Goal: Task Accomplishment & Management: Complete application form

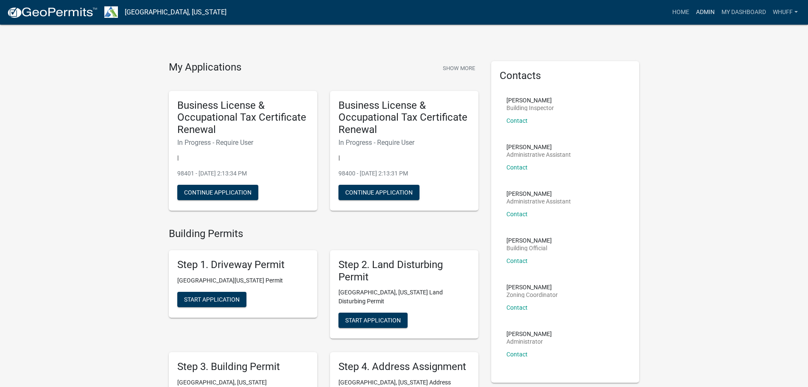
click at [694, 12] on link "Admin" at bounding box center [705, 12] width 25 height 16
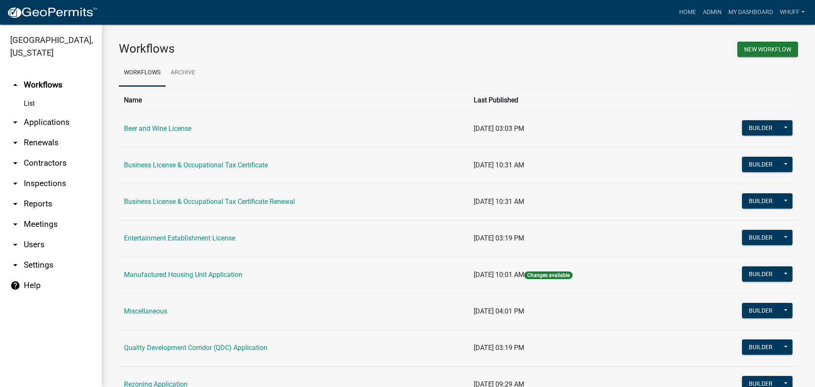
click at [41, 112] on link "arrow_drop_down Applications" at bounding box center [51, 122] width 102 height 20
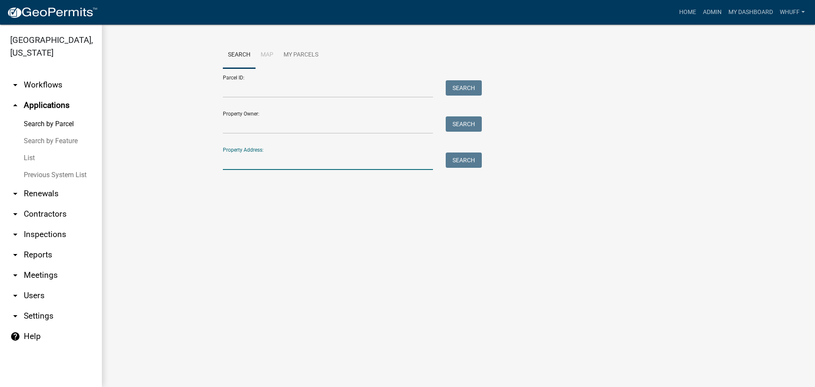
click at [255, 157] on input "Property Address:" at bounding box center [328, 160] width 210 height 17
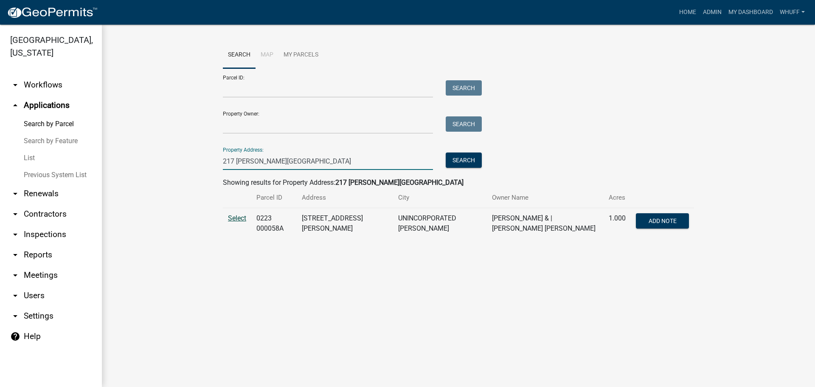
type input "217 Trimble Station"
drag, startPoint x: 241, startPoint y: 219, endPoint x: 223, endPoint y: 214, distance: 18.4
click at [241, 219] on span "Select" at bounding box center [237, 218] width 18 height 8
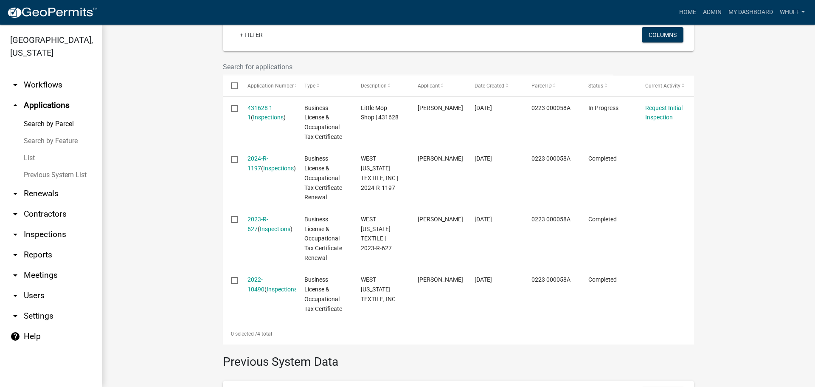
scroll to position [217, 0]
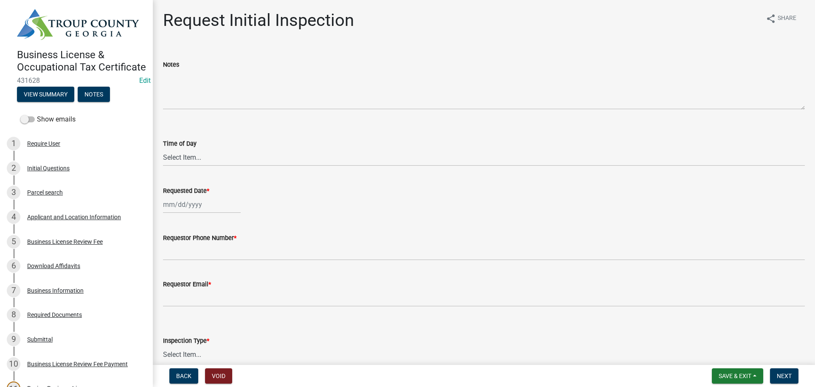
click at [67, 293] on div "Business Information" at bounding box center [55, 290] width 56 height 6
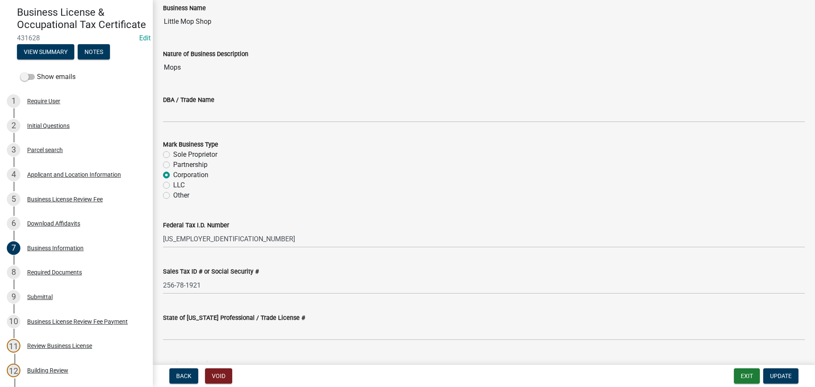
scroll to position [42, 0]
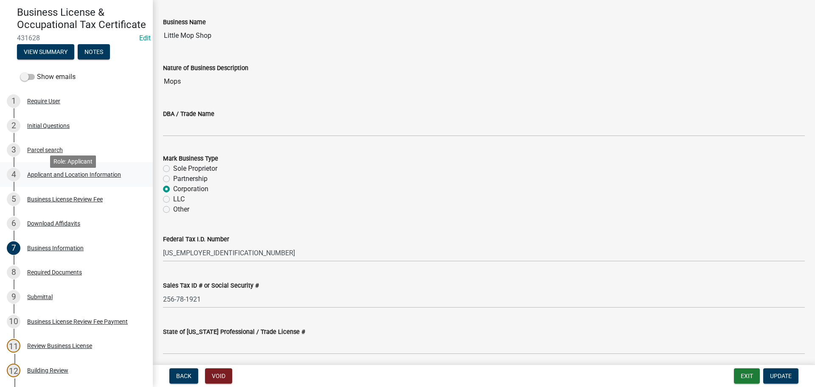
click at [63, 179] on div "4 Applicant and Location Information" at bounding box center [73, 175] width 132 height 14
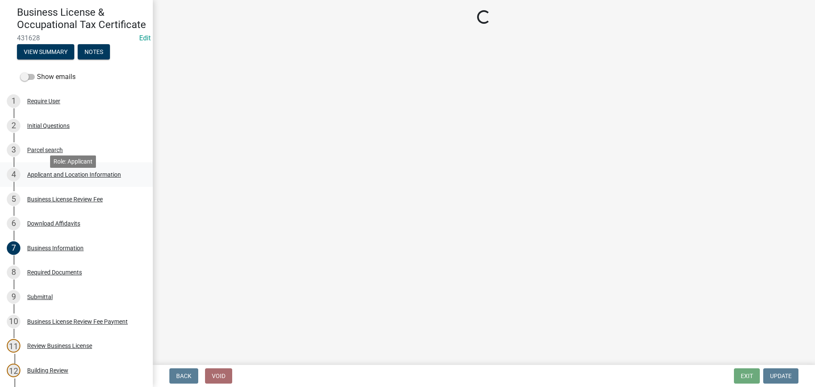
select select "GA"
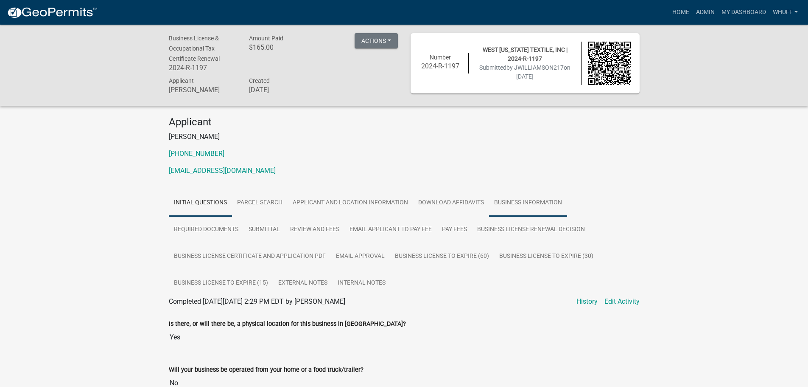
click at [507, 207] on link "Business Information" at bounding box center [528, 202] width 78 height 27
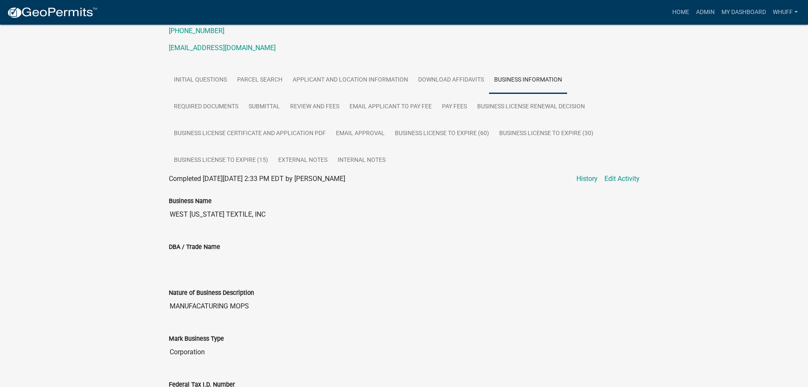
scroll to position [87, 0]
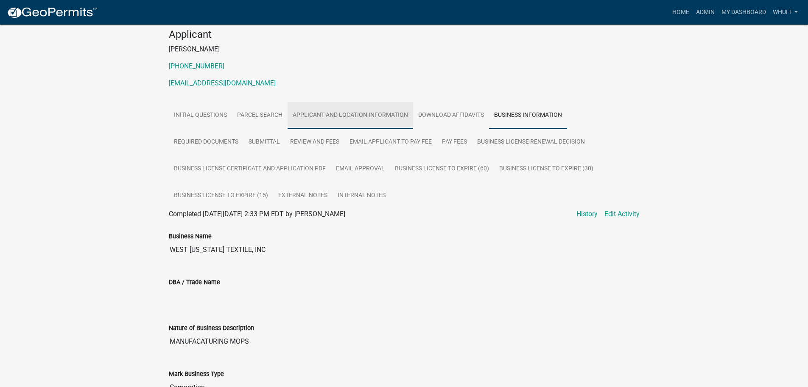
click at [362, 121] on link "Applicant and Location Information" at bounding box center [351, 115] width 126 height 27
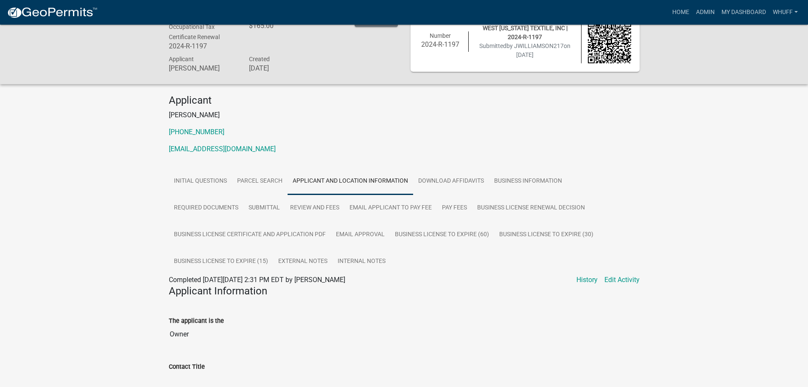
scroll to position [0, 0]
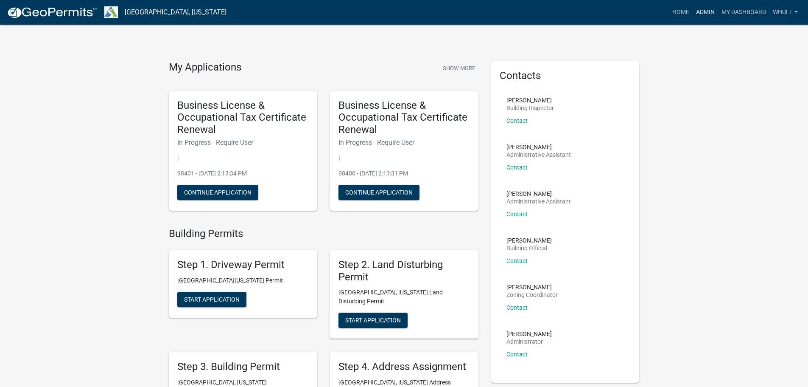
click at [703, 13] on link "Admin" at bounding box center [705, 12] width 25 height 16
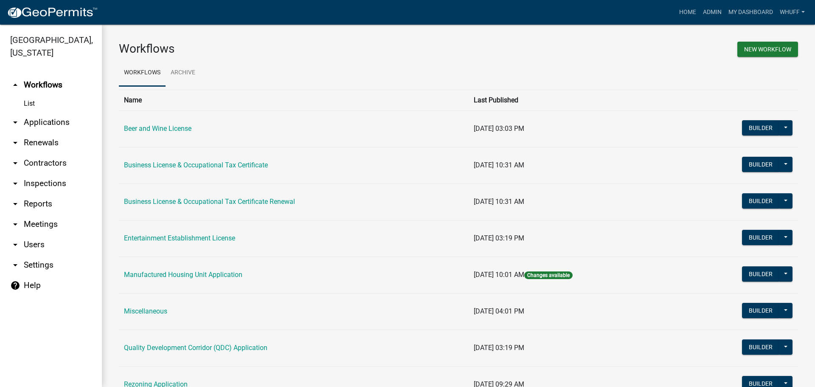
click at [50, 112] on link "arrow_drop_down Applications" at bounding box center [51, 122] width 102 height 20
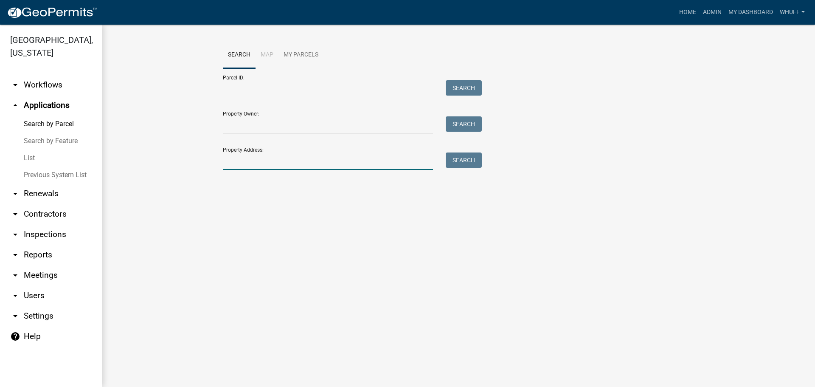
click at [273, 159] on input "Property Address:" at bounding box center [328, 160] width 210 height 17
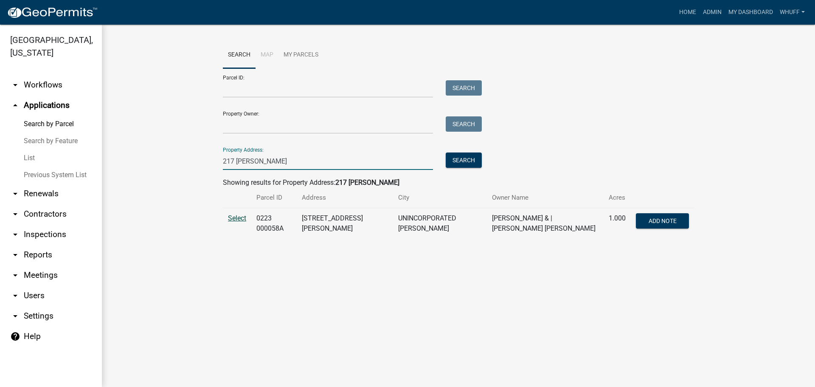
type input "217 trimble"
click at [244, 222] on span "Select" at bounding box center [237, 218] width 18 height 8
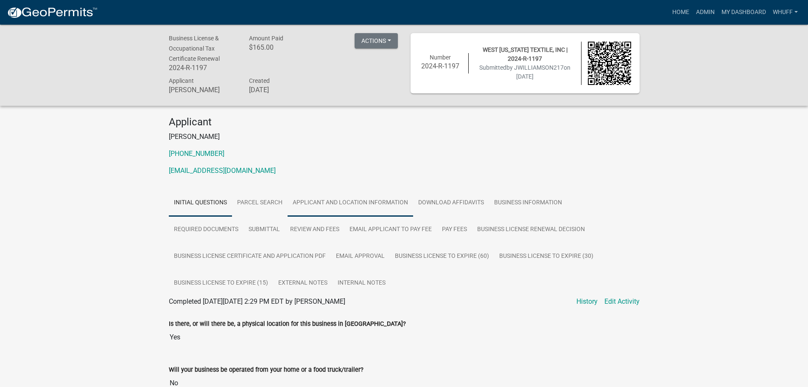
drag, startPoint x: 341, startPoint y: 213, endPoint x: 322, endPoint y: 213, distance: 18.7
click at [341, 213] on link "Applicant and Location Information" at bounding box center [351, 202] width 126 height 27
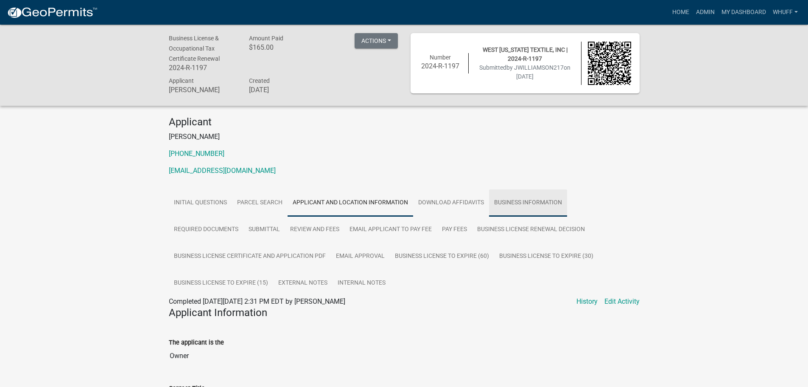
click at [522, 216] on link "Business Information" at bounding box center [528, 202] width 78 height 27
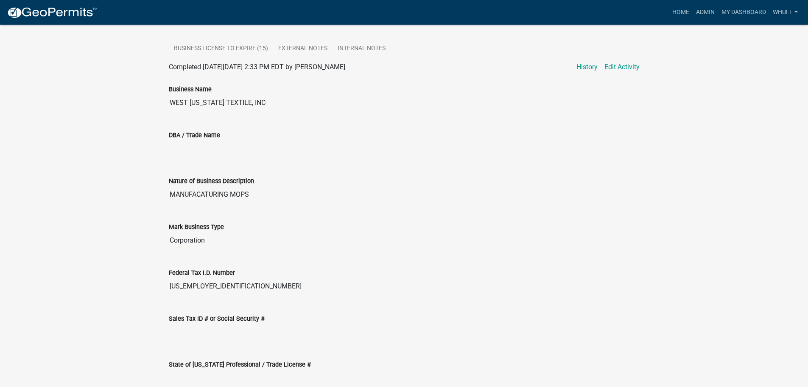
scroll to position [255, 0]
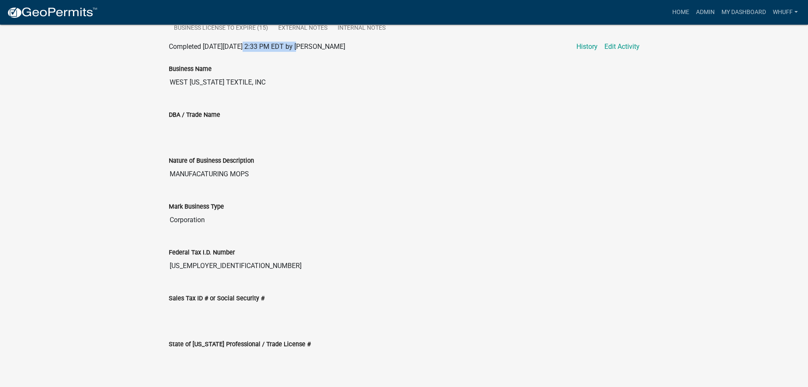
drag, startPoint x: 243, startPoint y: 55, endPoint x: 294, endPoint y: 55, distance: 50.9
click at [294, 50] on span "Completed [DATE][DATE] 2:33 PM EDT by [PERSON_NAME]" at bounding box center [257, 46] width 177 height 8
drag, startPoint x: 213, startPoint y: 277, endPoint x: 166, endPoint y: 275, distance: 46.3
click at [166, 275] on div "Federal Tax I.D. Number [US_EMPLOYER_IDENTIFICATION_NUMBER]" at bounding box center [405, 258] width 484 height 46
click at [328, 165] on div "Nature of Business Description" at bounding box center [404, 160] width 471 height 10
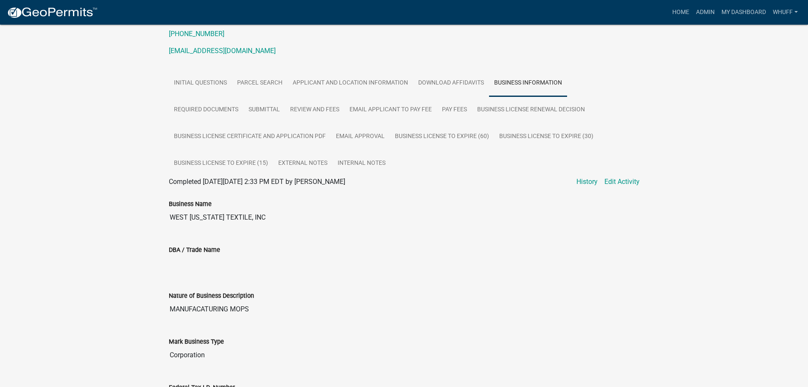
scroll to position [85, 0]
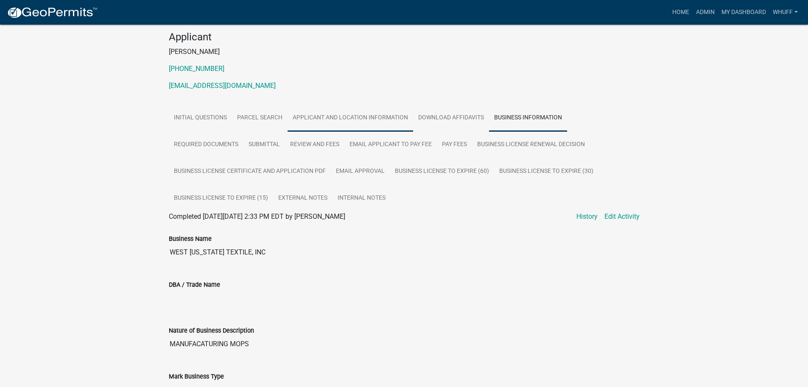
click at [363, 126] on link "Applicant and Location Information" at bounding box center [351, 117] width 126 height 27
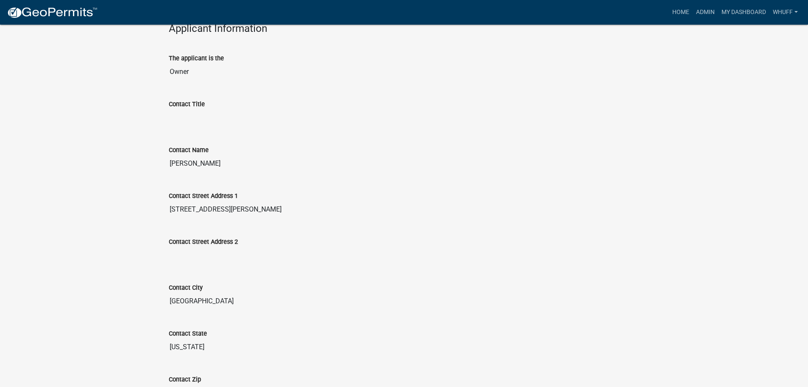
scroll to position [339, 0]
